Goal: Information Seeking & Learning: Check status

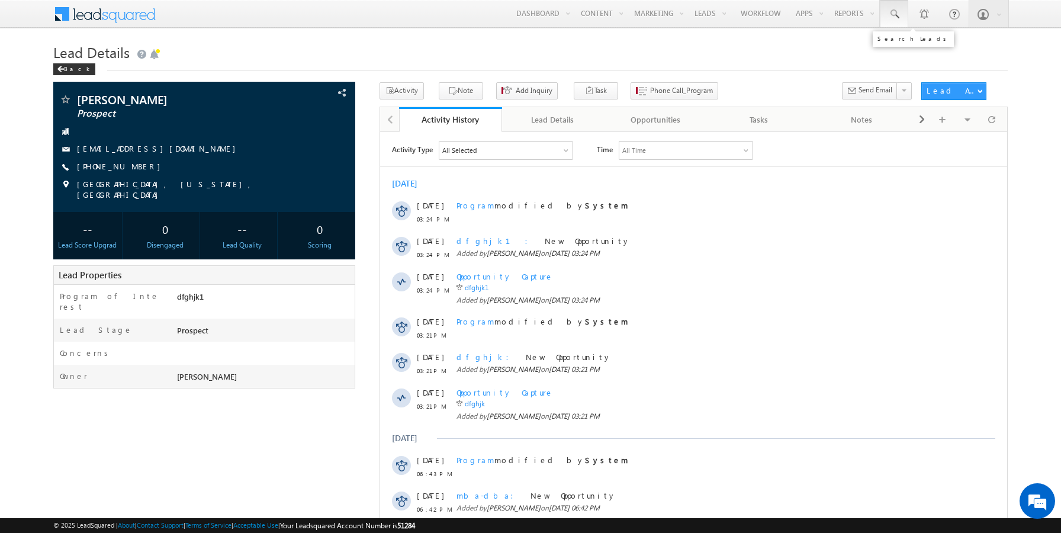
click at [898, 15] on span at bounding box center [894, 14] width 12 height 12
paste input "[EMAIL_ADDRESS][DOMAIN_NAME]"
type input "[EMAIL_ADDRESS][DOMAIN_NAME]"
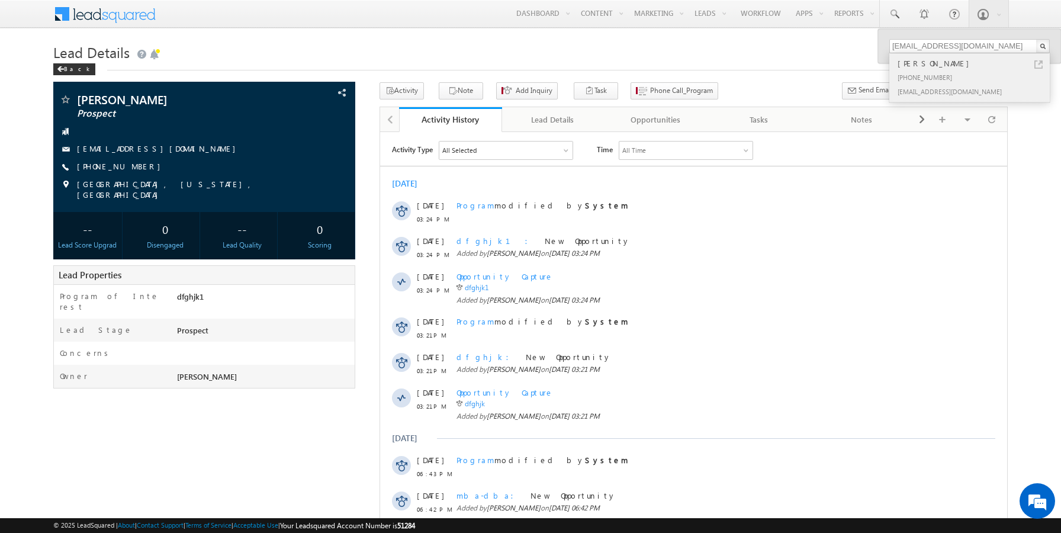
click at [1038, 63] on link at bounding box center [1038, 64] width 8 height 8
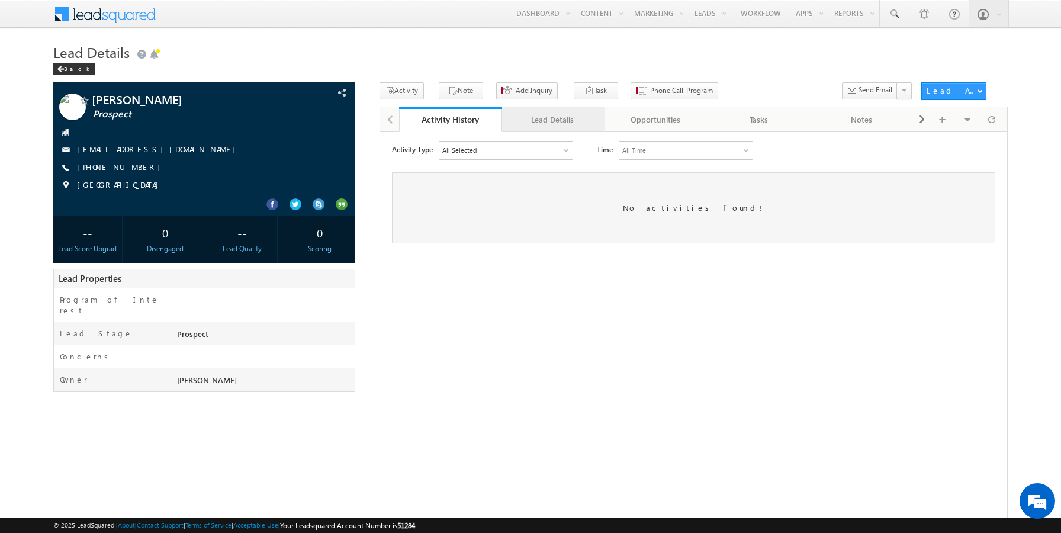
click at [540, 117] on div "Lead Details" at bounding box center [552, 119] width 83 height 14
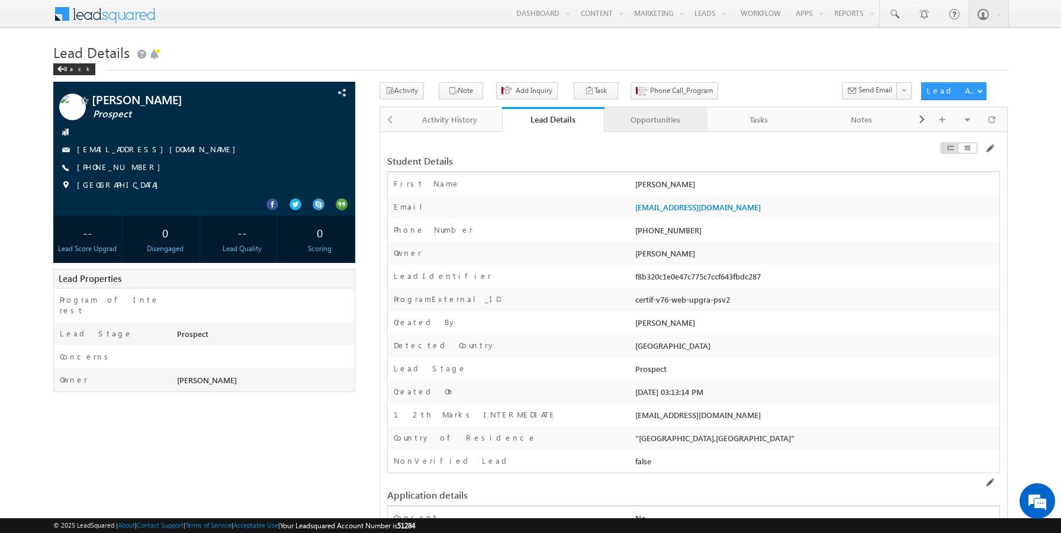
click at [637, 122] on div "Opportunities" at bounding box center [655, 119] width 83 height 14
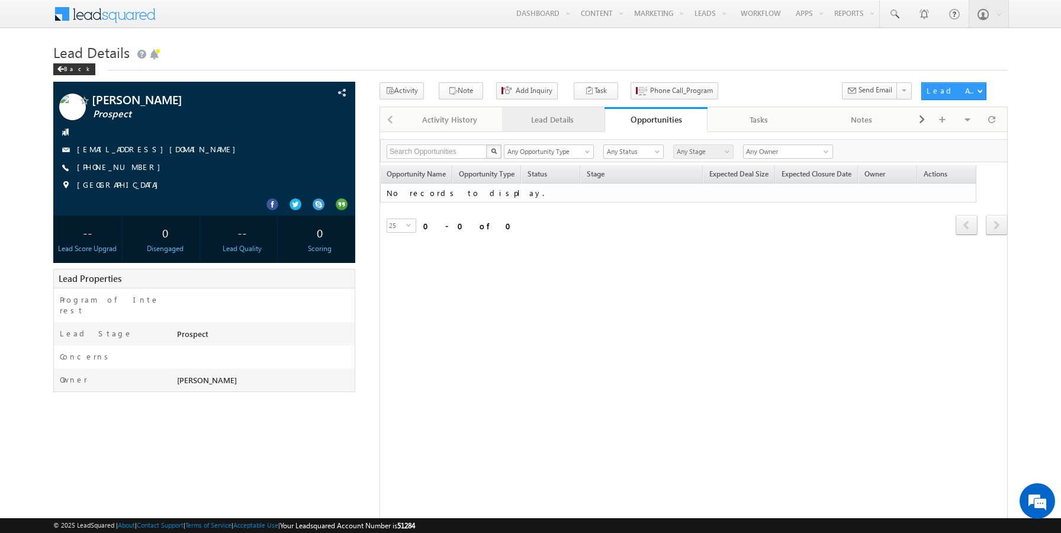
click at [542, 117] on div "Lead Details" at bounding box center [552, 119] width 83 height 14
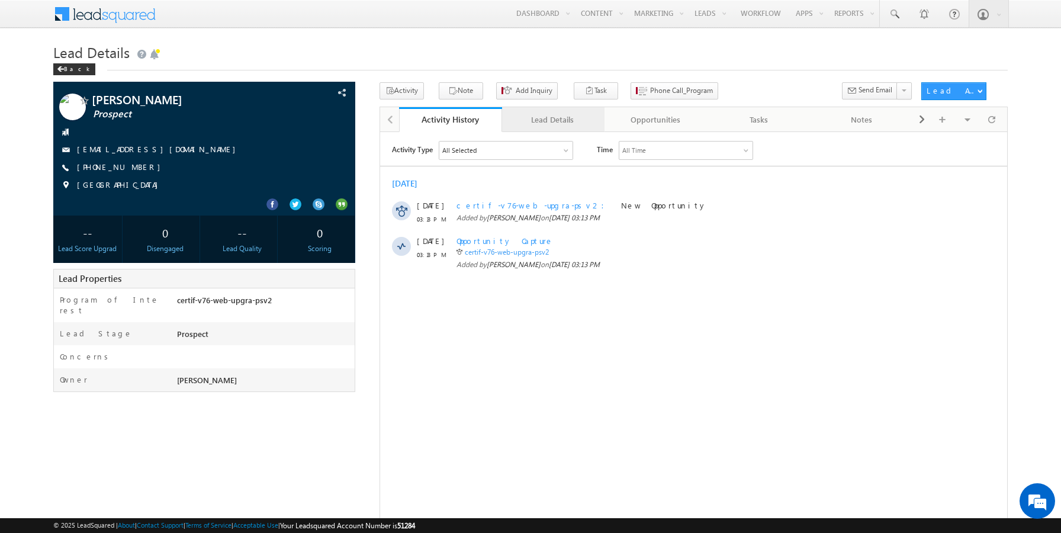
click at [533, 126] on div "Lead Details" at bounding box center [552, 119] width 83 height 14
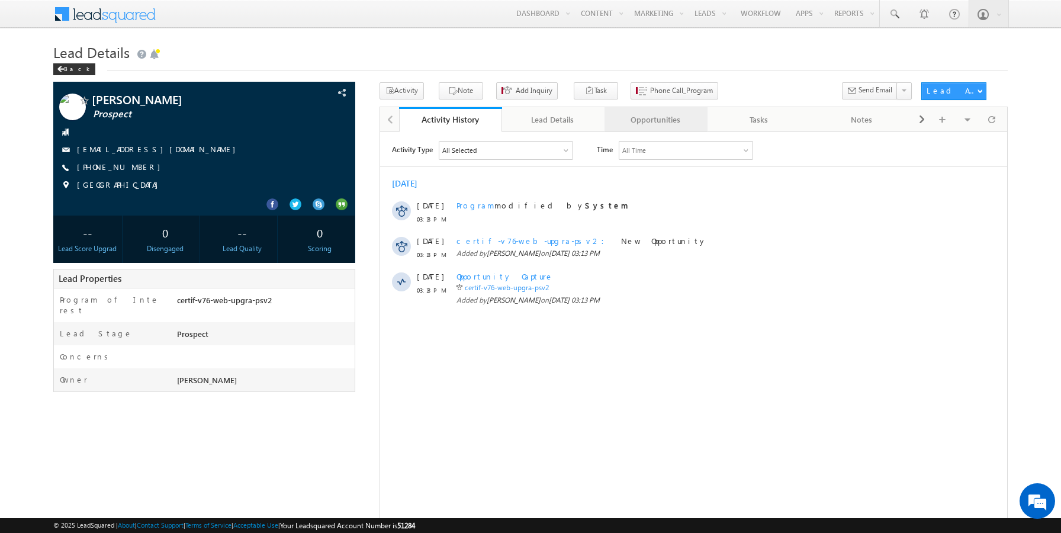
click at [642, 125] on div "Opportunities" at bounding box center [655, 119] width 83 height 14
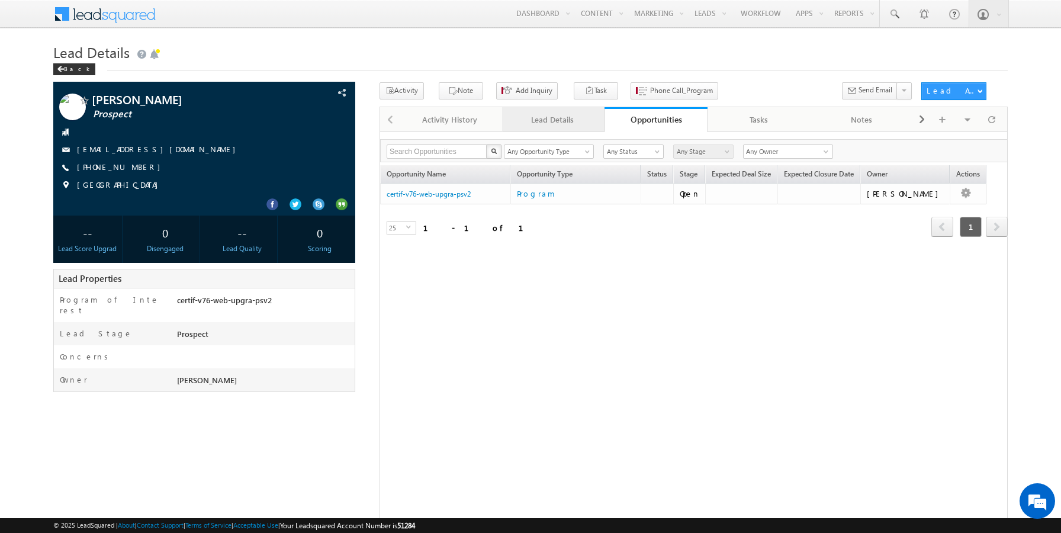
click at [554, 127] on link "Lead Details" at bounding box center [553, 119] width 103 height 25
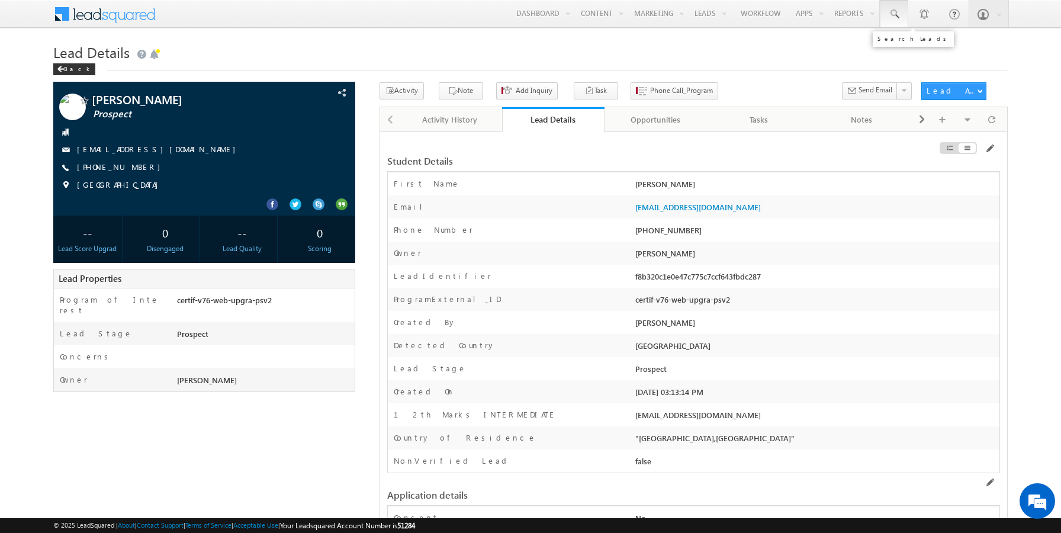
click at [896, 14] on span at bounding box center [894, 14] width 12 height 12
paste input "9809100315"
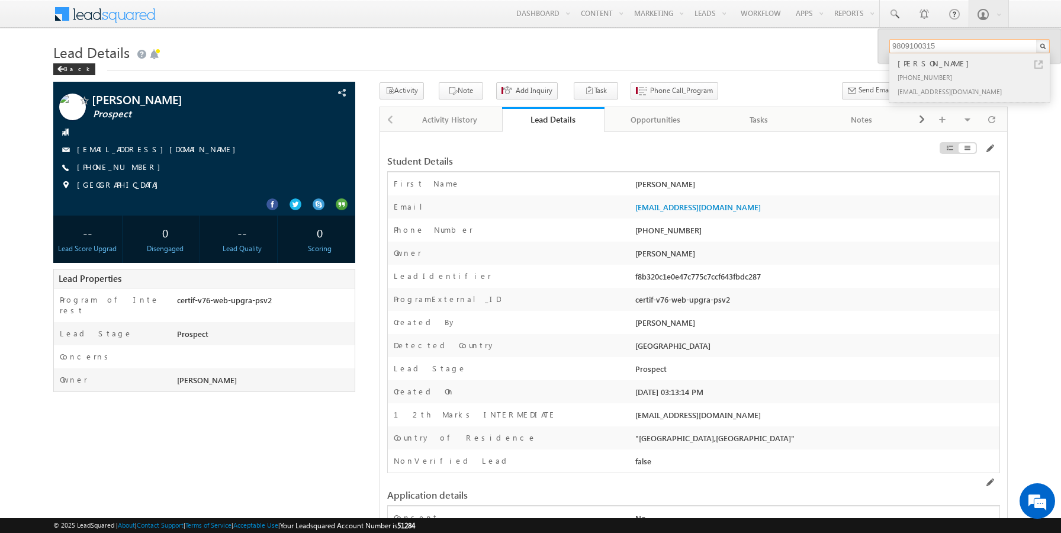
type input "9809100315"
click at [1038, 62] on link at bounding box center [1038, 64] width 8 height 8
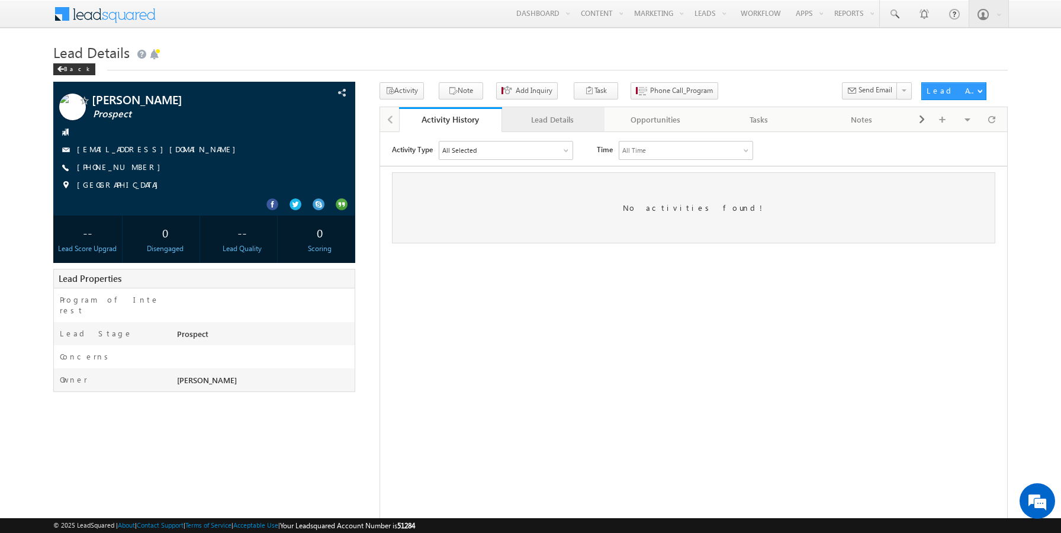
click at [538, 118] on div "Lead Details" at bounding box center [552, 119] width 83 height 14
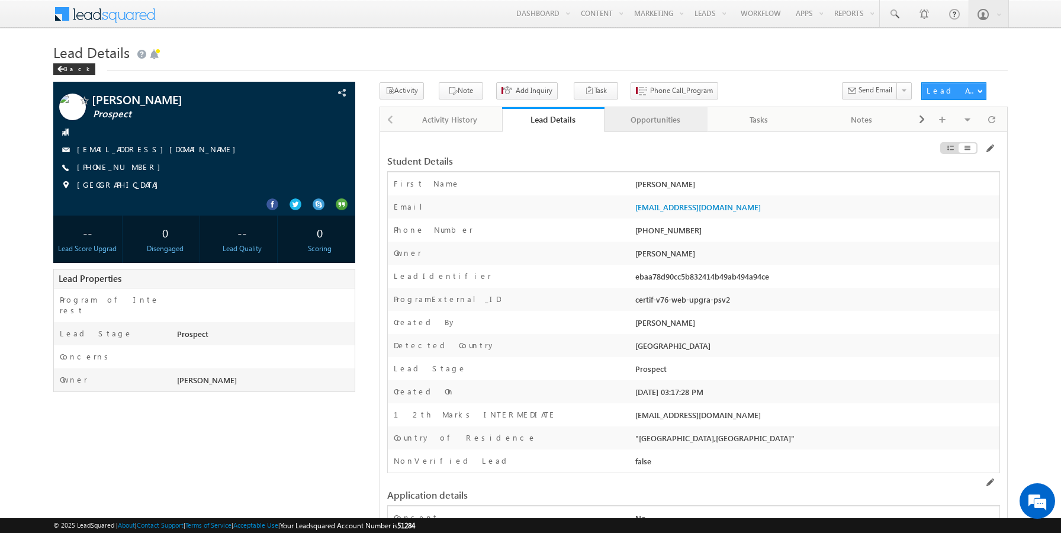
click at [635, 116] on div "Opportunities" at bounding box center [655, 119] width 83 height 14
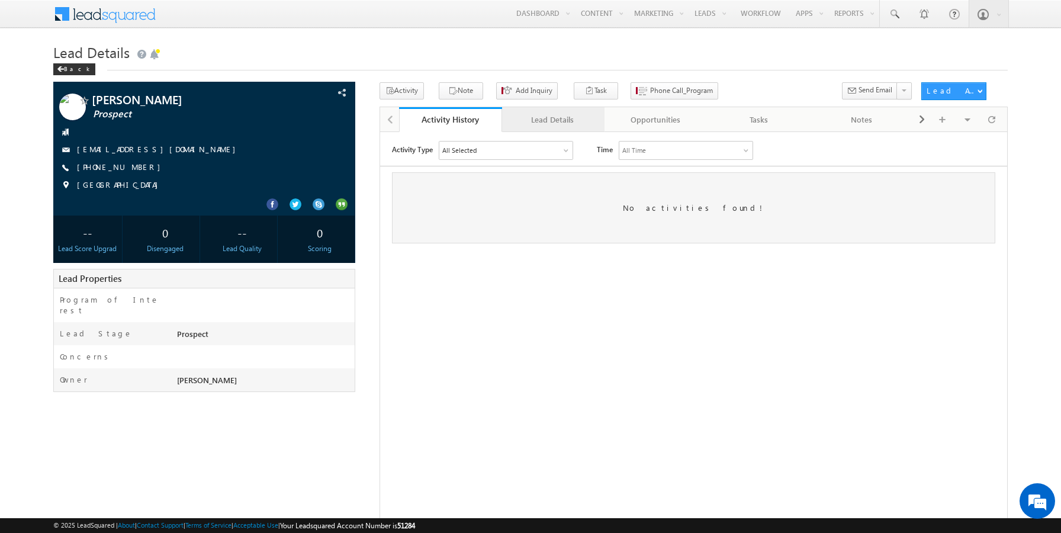
click at [537, 127] on link "Lead Details" at bounding box center [553, 119] width 103 height 25
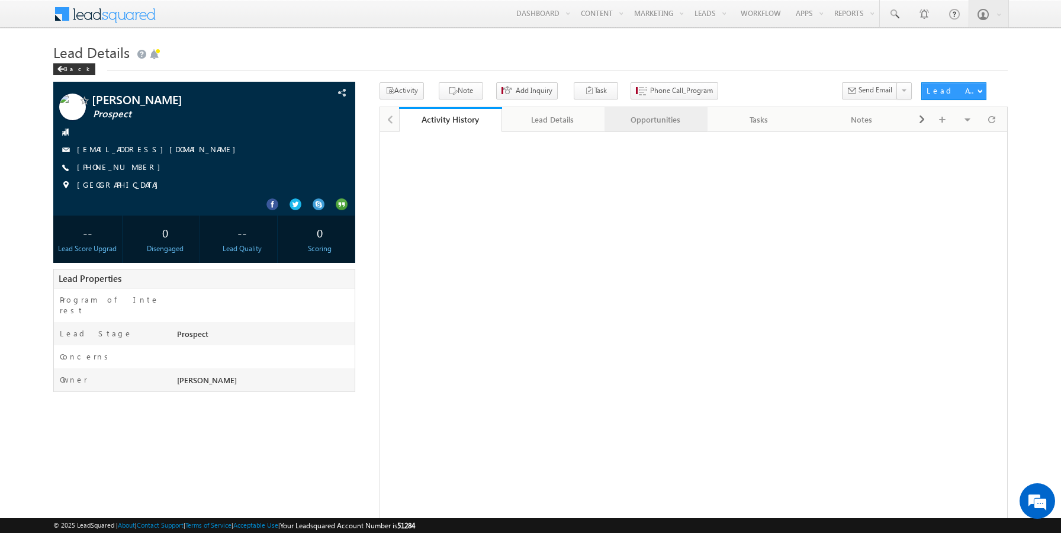
click at [641, 124] on div "Opportunities" at bounding box center [655, 119] width 83 height 14
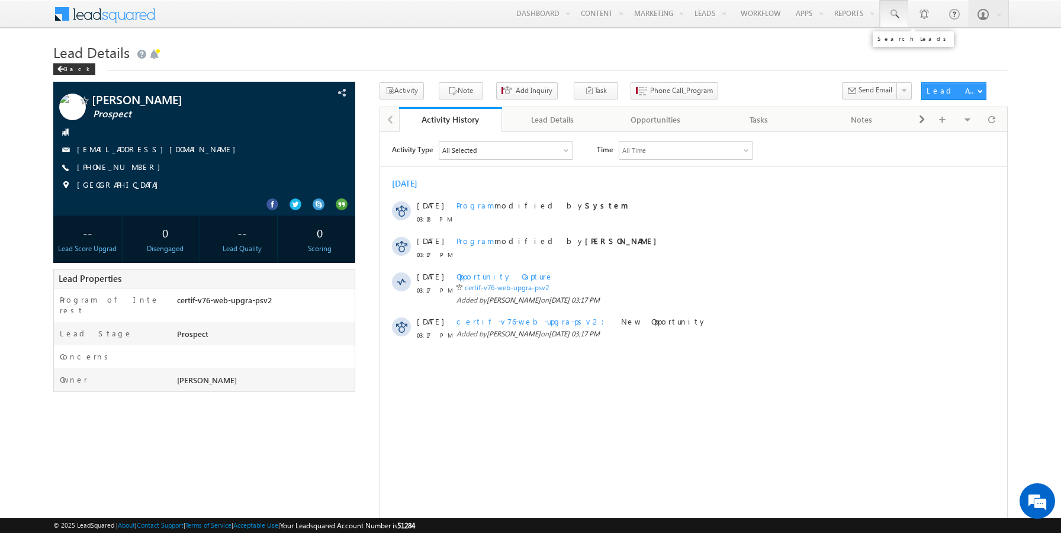
click at [893, 18] on span at bounding box center [894, 14] width 12 height 12
paste input "9809100319"
click at [903, 47] on input "9809100319" at bounding box center [969, 46] width 160 height 14
paste input "text"
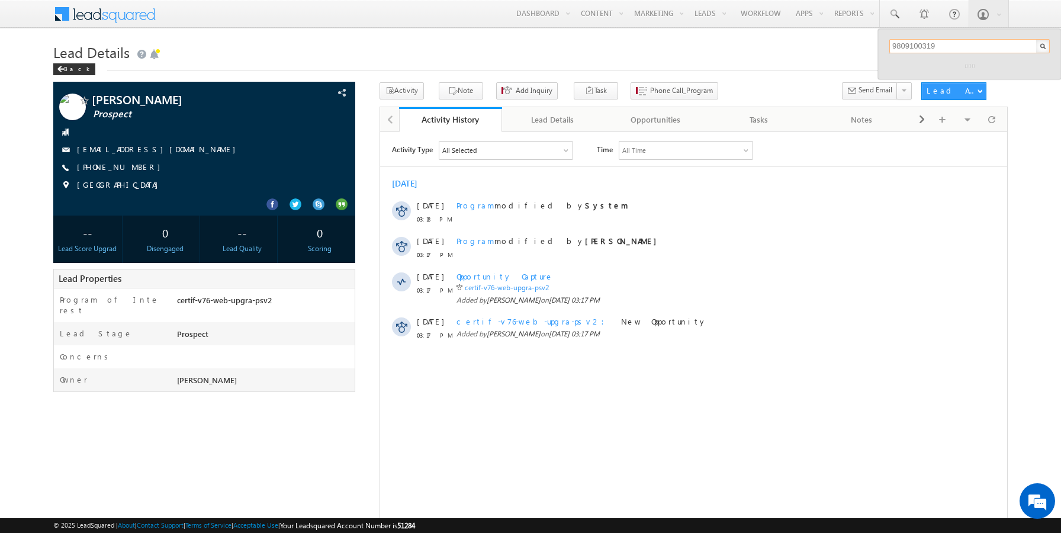
click at [901, 43] on input "9809100319" at bounding box center [969, 46] width 160 height 14
paste input ""sairamoct9cthu@mailinator.com""
type input ""sairamoct9cthu@mailinator.com""
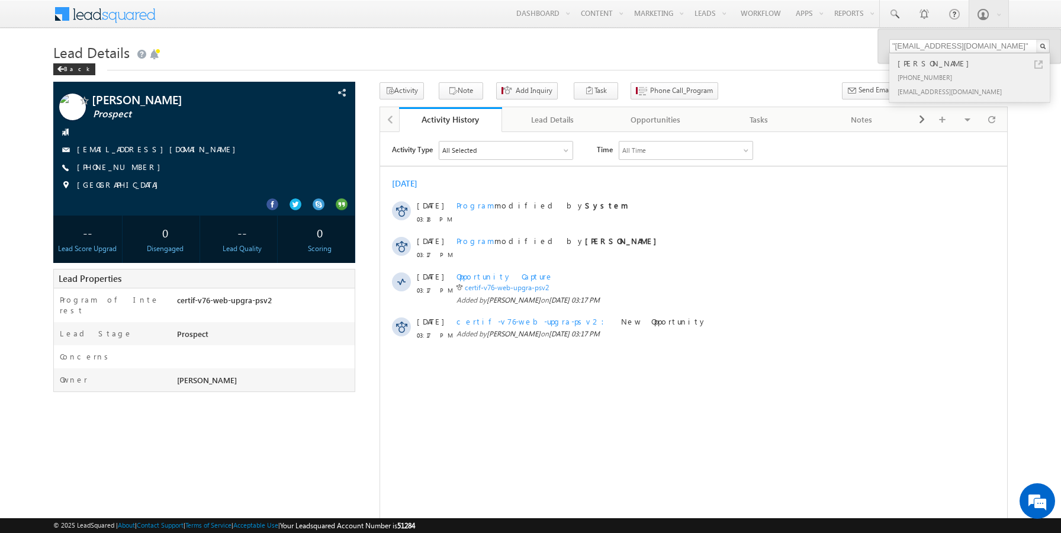
click at [1035, 64] on link at bounding box center [1038, 64] width 8 height 8
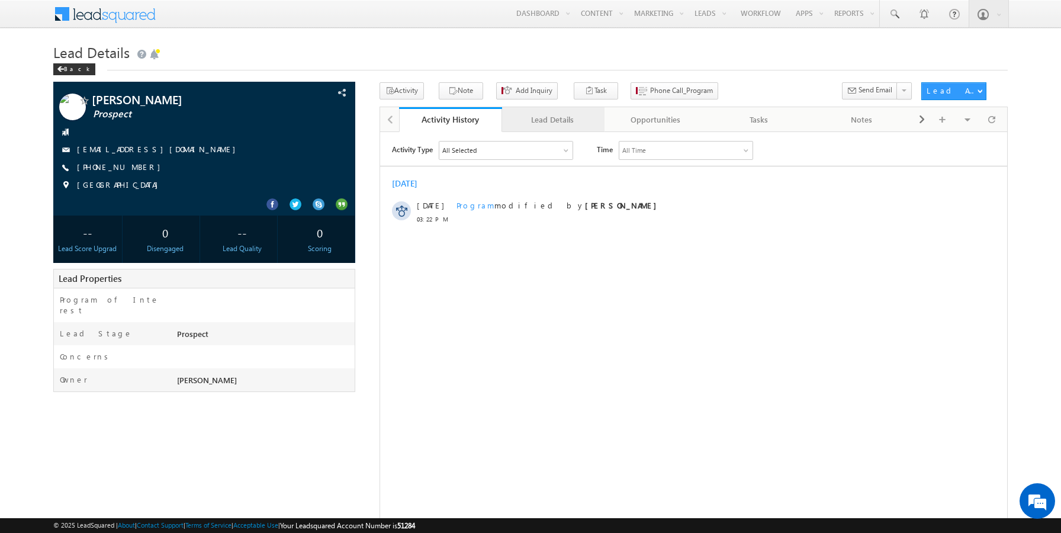
click at [546, 129] on link "Lead Details" at bounding box center [553, 119] width 103 height 25
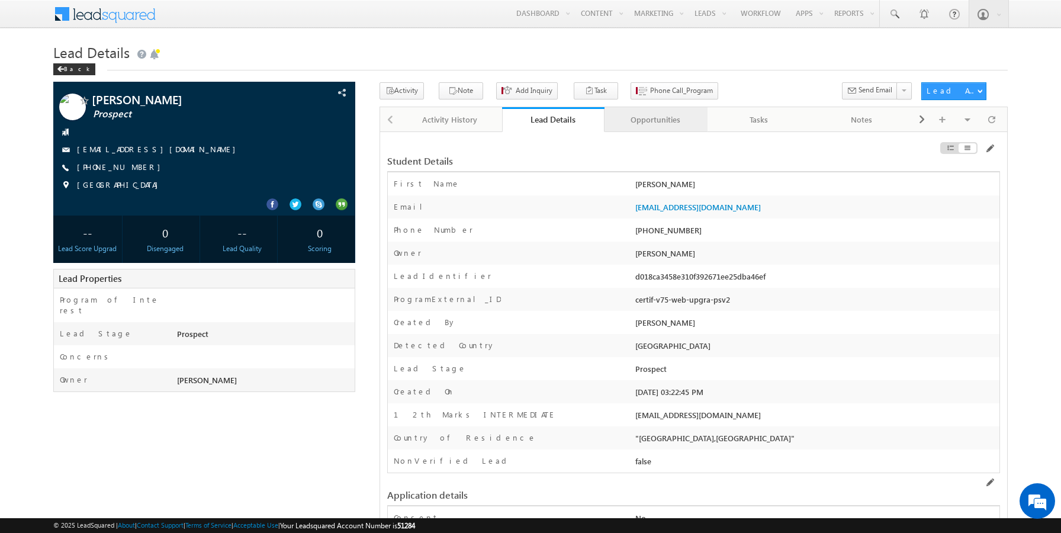
click at [661, 123] on div "Opportunities" at bounding box center [655, 119] width 83 height 14
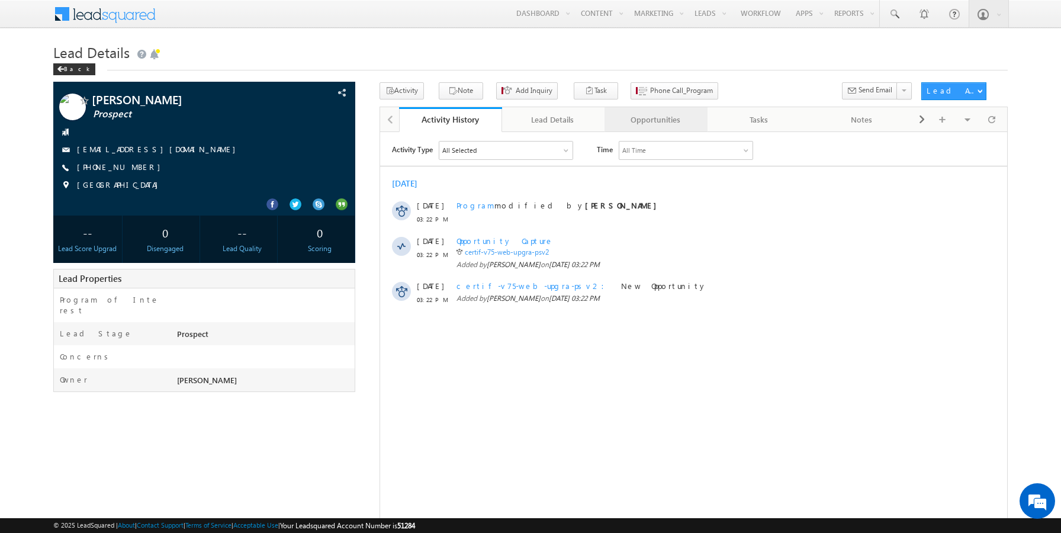
click at [641, 125] on div "Opportunities" at bounding box center [655, 119] width 83 height 14
click at [540, 124] on div "Lead Details" at bounding box center [552, 119] width 83 height 14
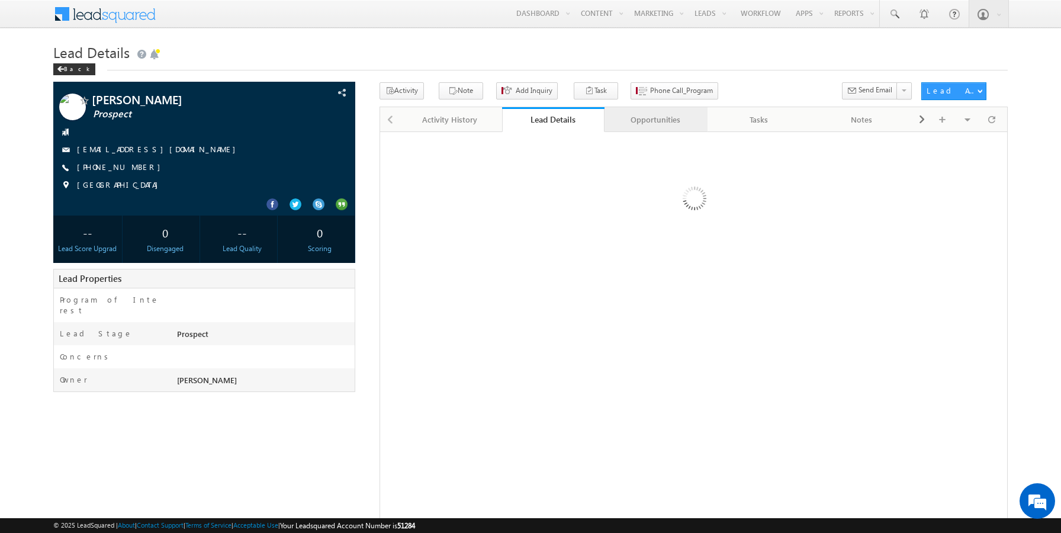
click at [641, 123] on div "Opportunities" at bounding box center [655, 119] width 83 height 14
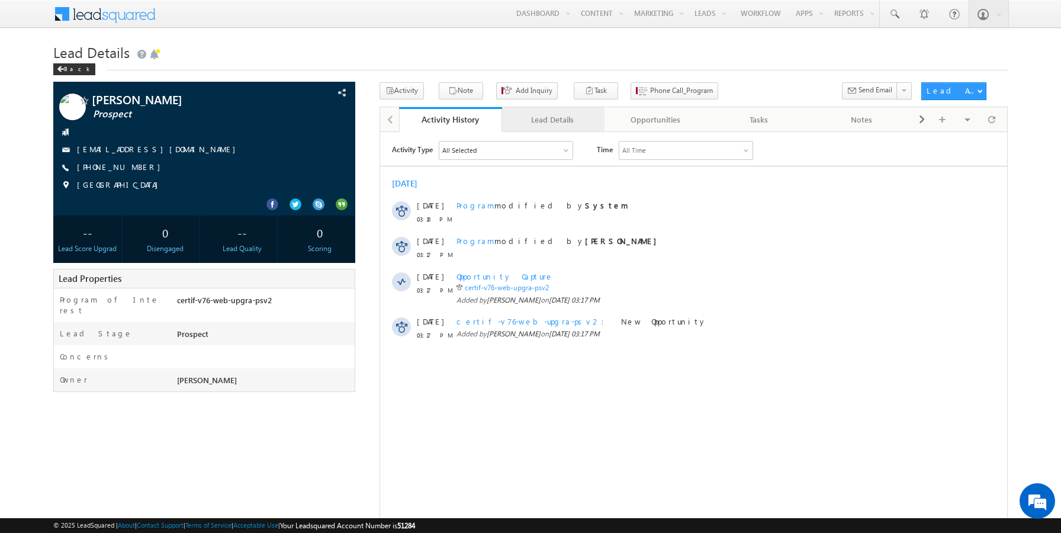
click at [539, 119] on div "Lead Details" at bounding box center [552, 119] width 83 height 14
